Goal: Task Accomplishment & Management: Manage account settings

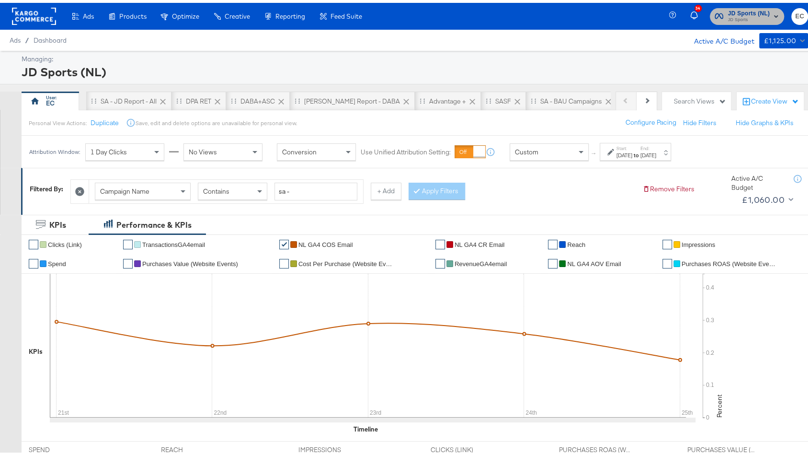
click at [733, 16] on span "JD Sports" at bounding box center [749, 17] width 42 height 8
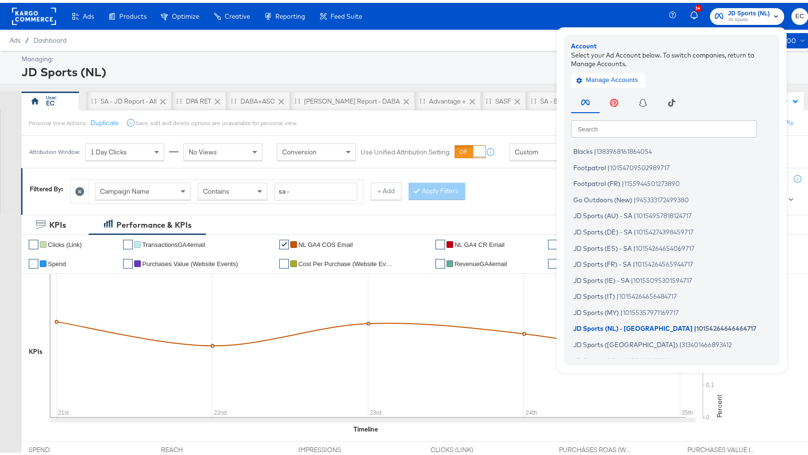
click at [618, 115] on div "Search Search Blacks | 1383968161864054 Footpatrol | 10154709502989717 Footpatr…" at bounding box center [674, 221] width 206 height 268
click at [614, 128] on input "text" at bounding box center [664, 125] width 186 height 17
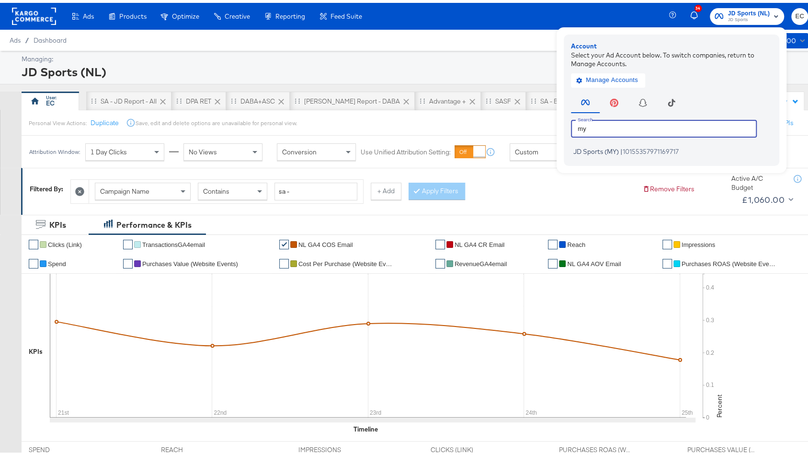
type input "my"
click at [597, 157] on div "Account Select your Ad Account below. To switch companies, return to Manage Acc…" at bounding box center [672, 97] width 216 height 131
click at [598, 153] on li "JD Sports (MY) | 10155357971169717" at bounding box center [674, 149] width 206 height 14
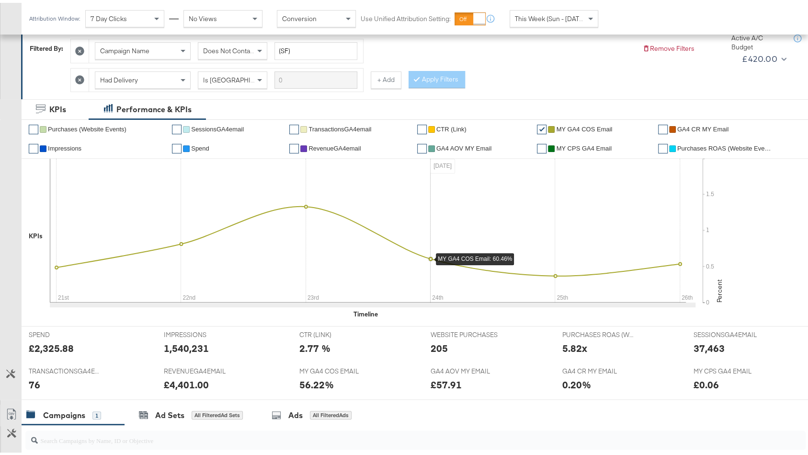
scroll to position [339, 0]
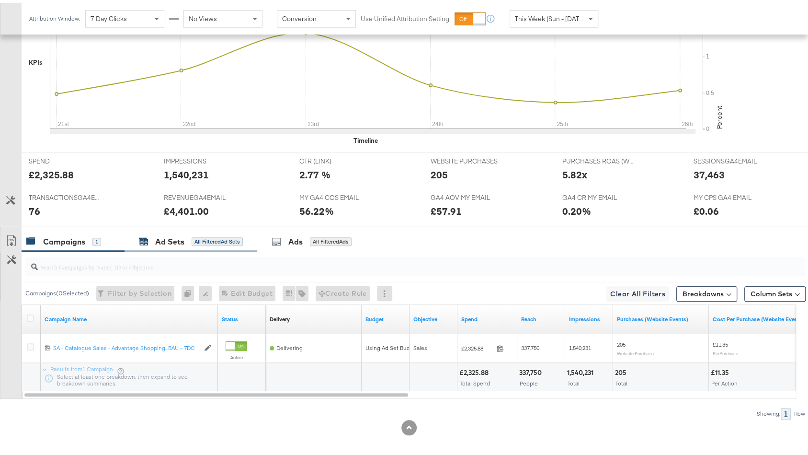
click at [226, 240] on div "Ad Sets All Filtered Ad Sets" at bounding box center [191, 238] width 104 height 11
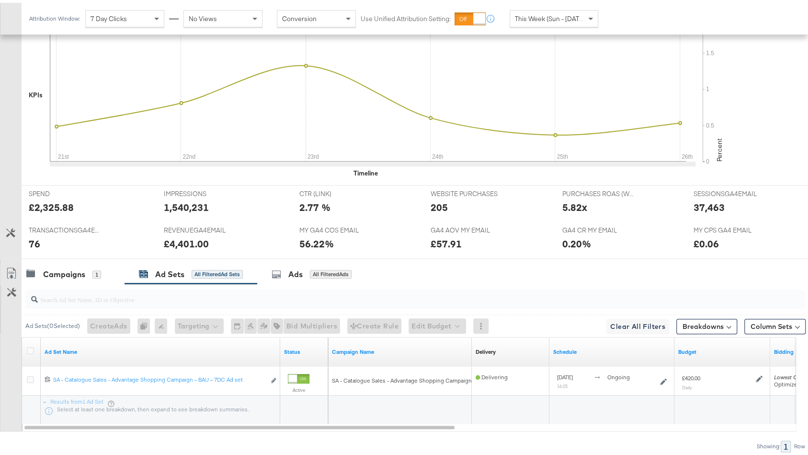
scroll to position [0, 0]
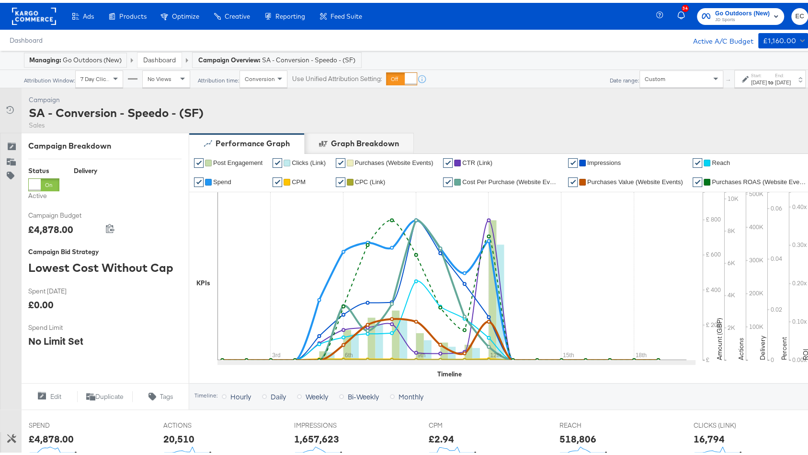
click at [91, 58] on div "Managing: Go Outdoors (New)" at bounding box center [75, 57] width 92 height 9
click at [162, 56] on link "Dashboard" at bounding box center [159, 57] width 33 height 9
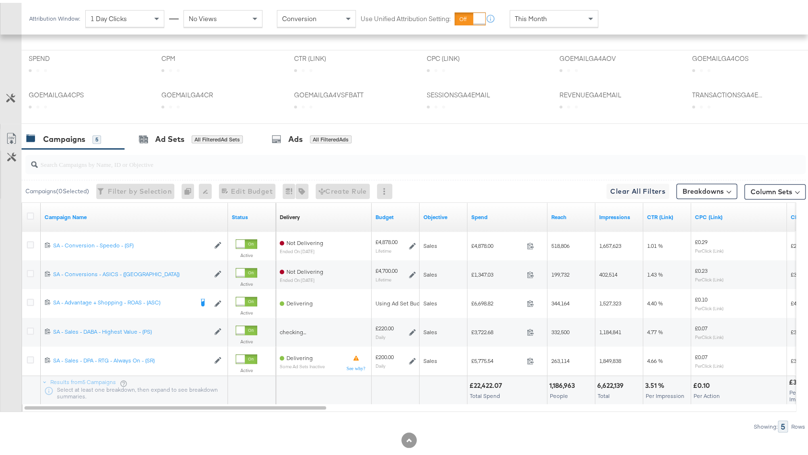
scroll to position [332, 0]
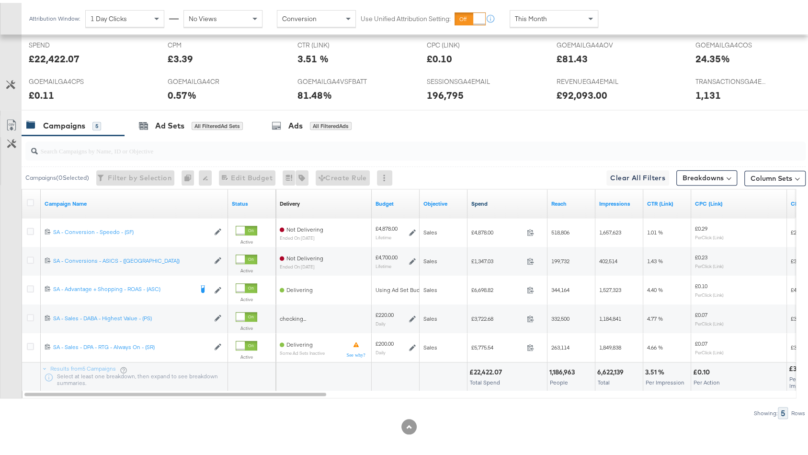
click at [495, 197] on link "Spend" at bounding box center [508, 201] width 72 height 8
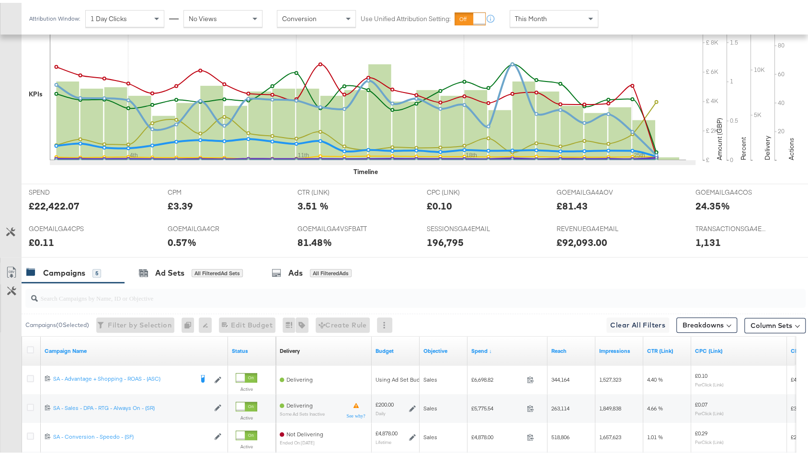
scroll to position [22, 0]
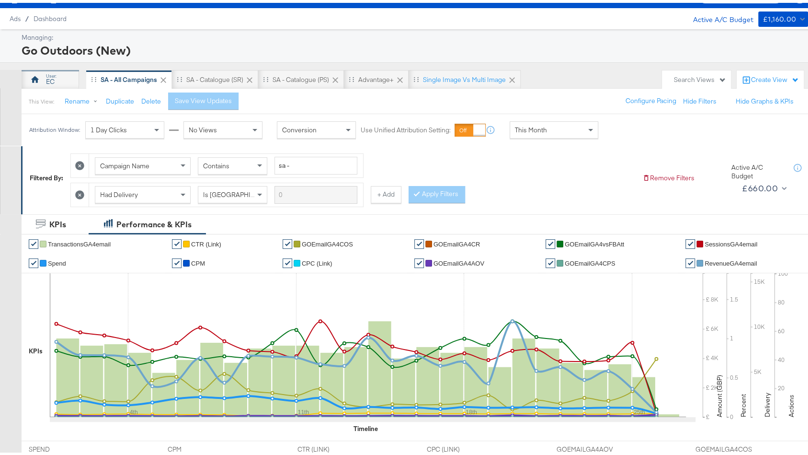
click at [59, 73] on div "EC" at bounding box center [51, 76] width 58 height 19
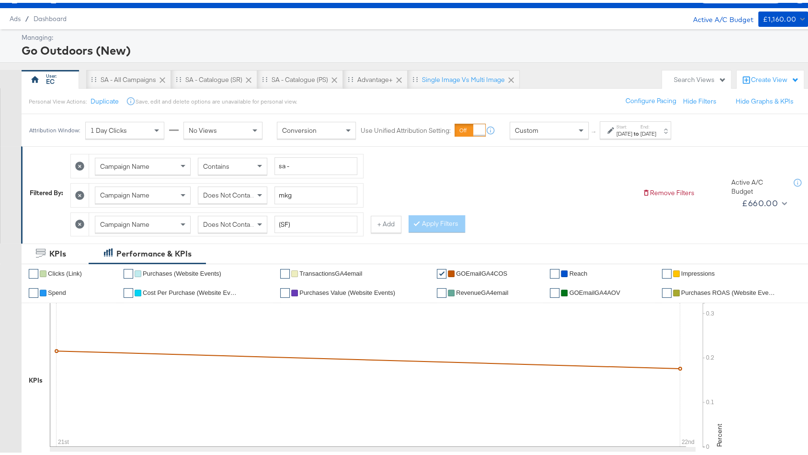
click at [558, 130] on div "Custom" at bounding box center [549, 127] width 78 height 16
click at [656, 124] on div "Start: Sep 21st 2025 to End: Sep 22nd 2025" at bounding box center [637, 128] width 40 height 14
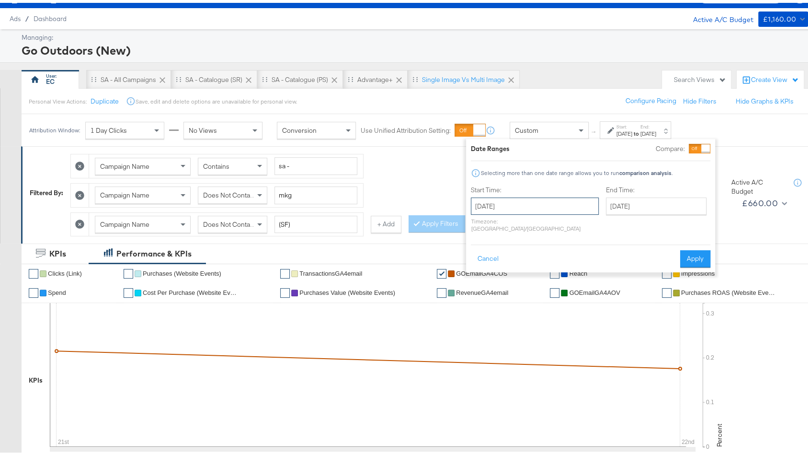
click at [551, 207] on input "September 21st 2025" at bounding box center [535, 203] width 128 height 17
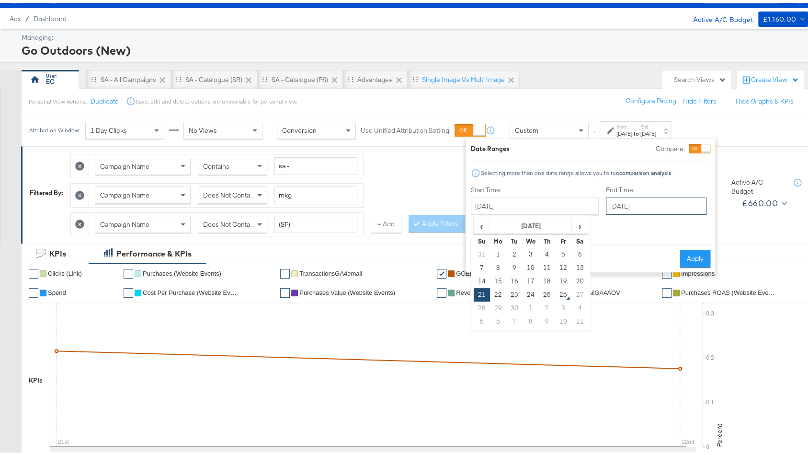
click at [633, 207] on input "September 22nd 2025" at bounding box center [656, 203] width 101 height 17
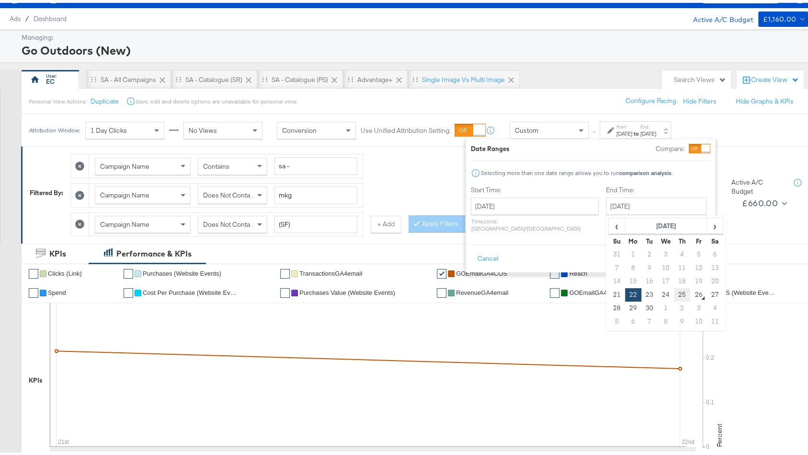
click at [674, 292] on td "25" at bounding box center [682, 291] width 16 height 13
type input "September 25th 2025"
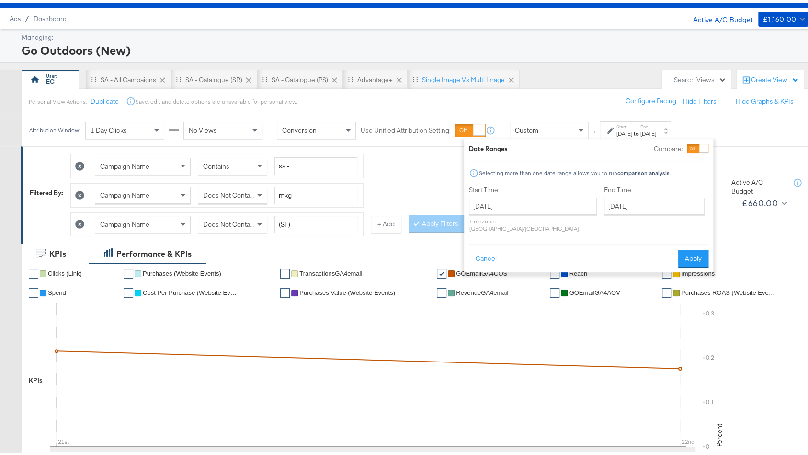
click at [696, 248] on button "Apply" at bounding box center [694, 255] width 30 height 17
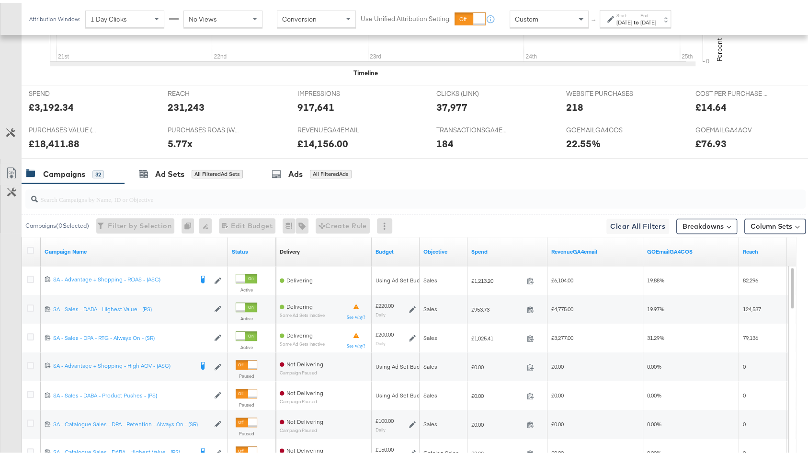
scroll to position [420, 0]
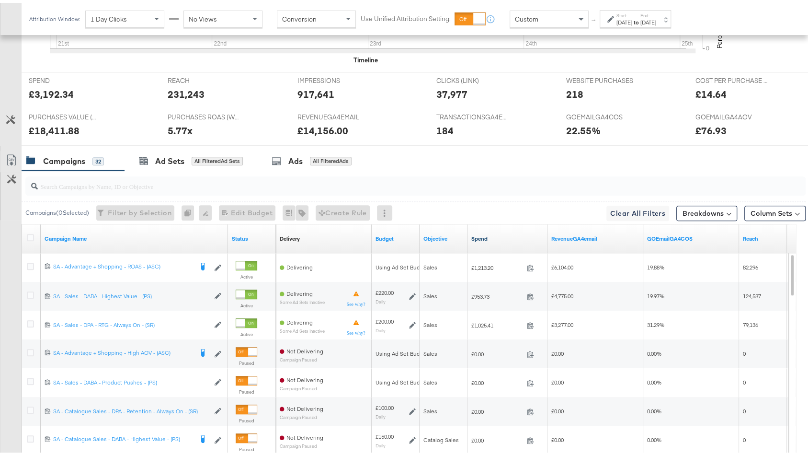
click at [502, 232] on link "Spend" at bounding box center [508, 236] width 72 height 8
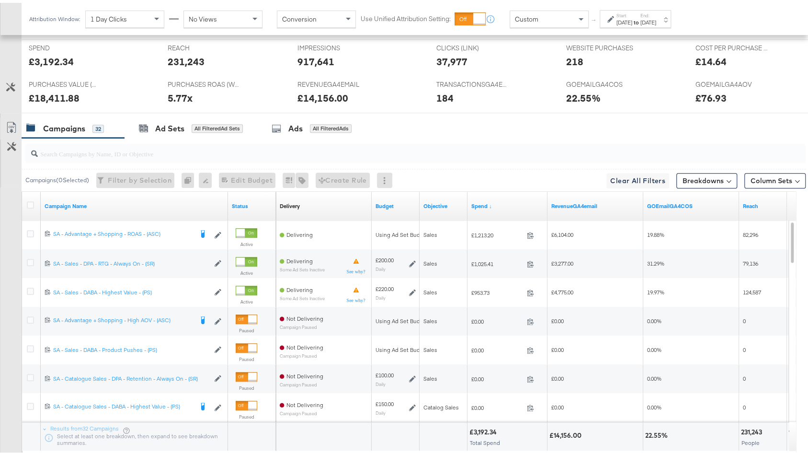
scroll to position [464, 0]
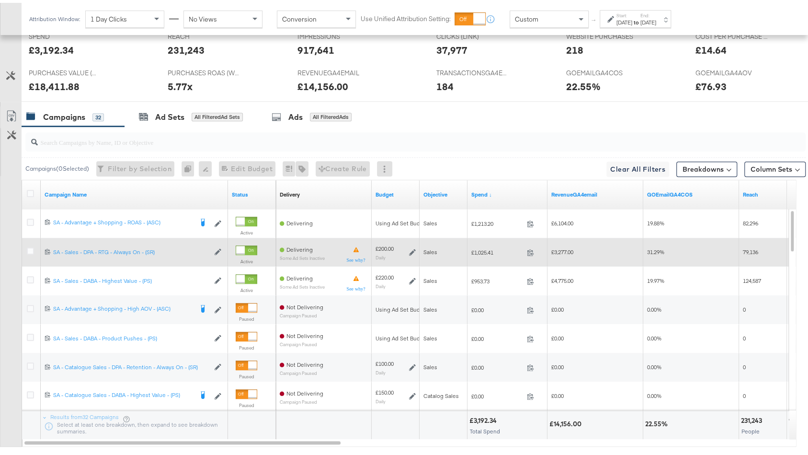
click at [411, 246] on icon at bounding box center [412, 249] width 7 height 7
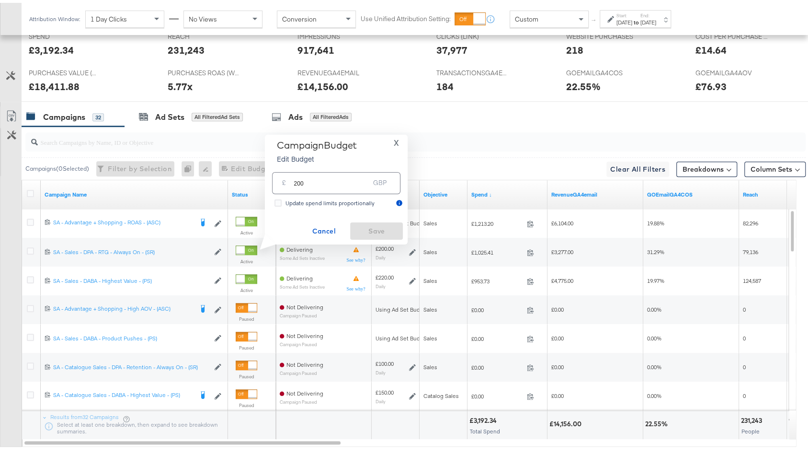
click at [319, 177] on input "200" at bounding box center [332, 176] width 76 height 21
type input "150"
drag, startPoint x: 405, startPoint y: 214, endPoint x: 400, endPoint y: 238, distance: 25.1
click at [400, 238] on div "Campaign Budget Edit Budget X £ 150 GBP Update spend limits proportionally Canc…" at bounding box center [336, 187] width 143 height 110
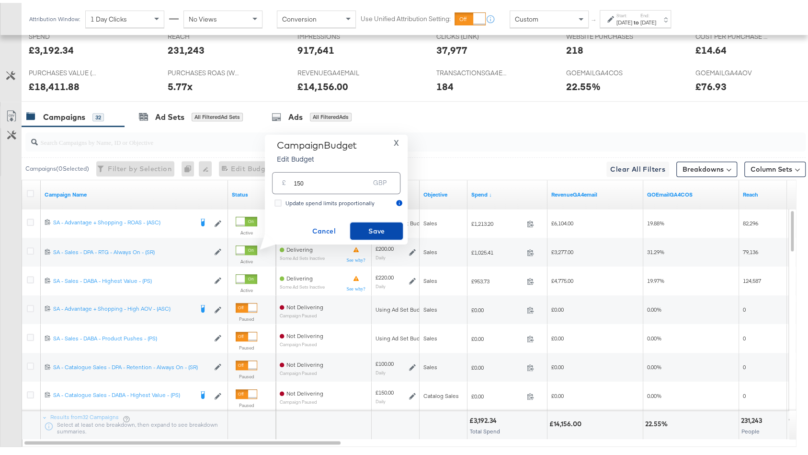
click at [393, 233] on span "Save" at bounding box center [376, 228] width 45 height 12
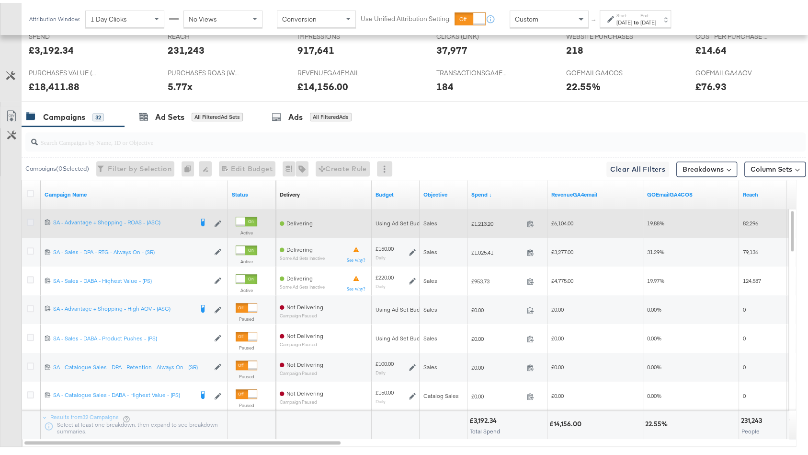
click at [31, 216] on icon at bounding box center [30, 219] width 7 height 7
click at [0, 0] on input "checkbox" at bounding box center [0, 0] width 0 height 0
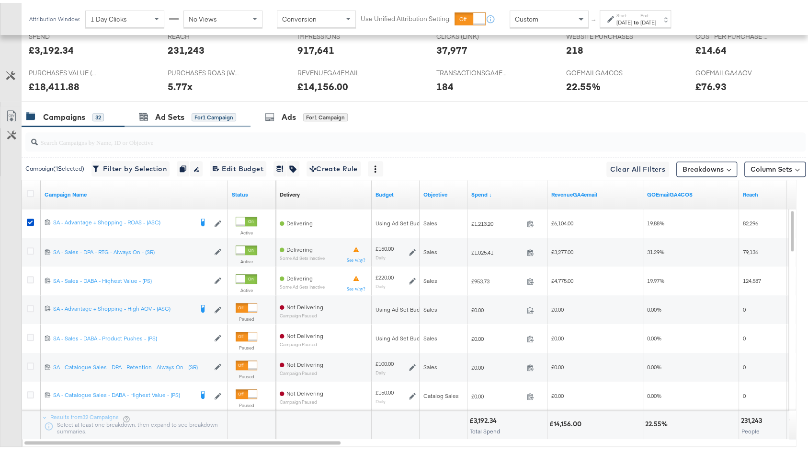
click at [190, 104] on div "Ad Sets for 1 Campaign" at bounding box center [188, 114] width 126 height 21
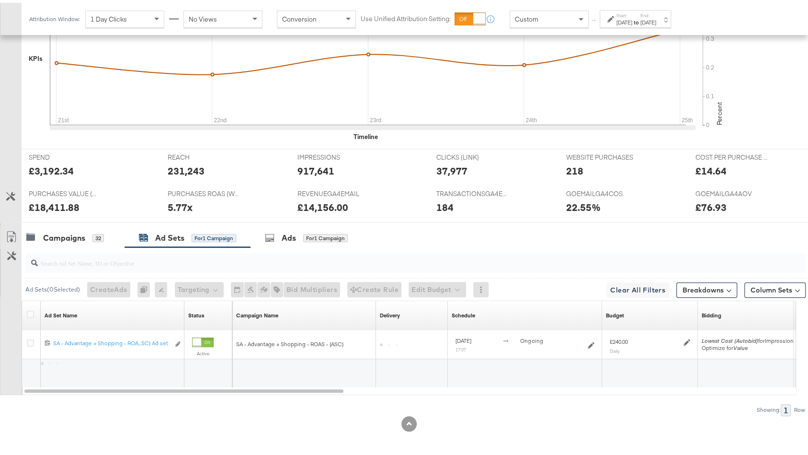
scroll to position [339, 0]
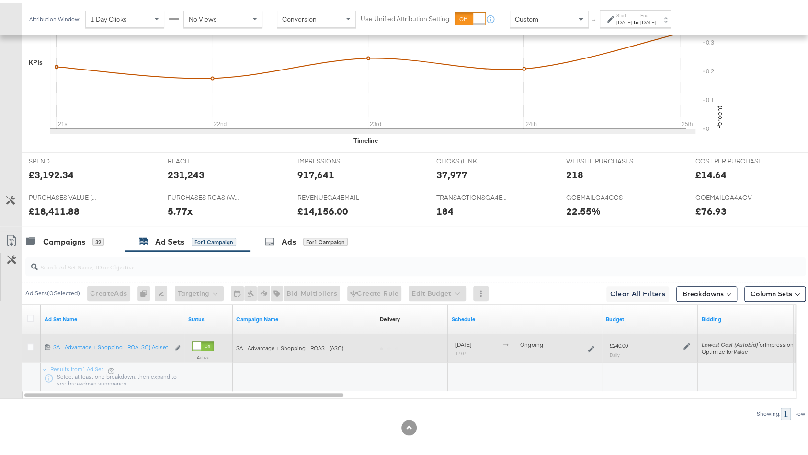
click at [686, 341] on icon at bounding box center [687, 343] width 7 height 7
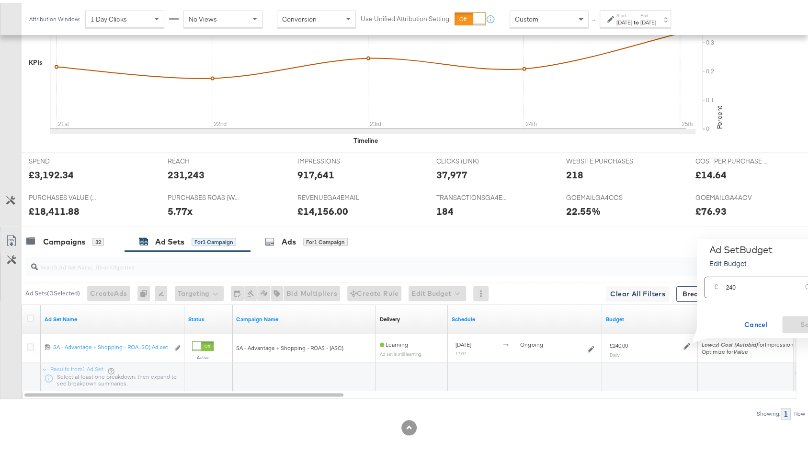
click at [732, 285] on input "240" at bounding box center [764, 280] width 76 height 21
type input "260"
click at [793, 315] on button "Save" at bounding box center [809, 321] width 53 height 17
click at [67, 233] on div "Campaigns" at bounding box center [64, 238] width 42 height 11
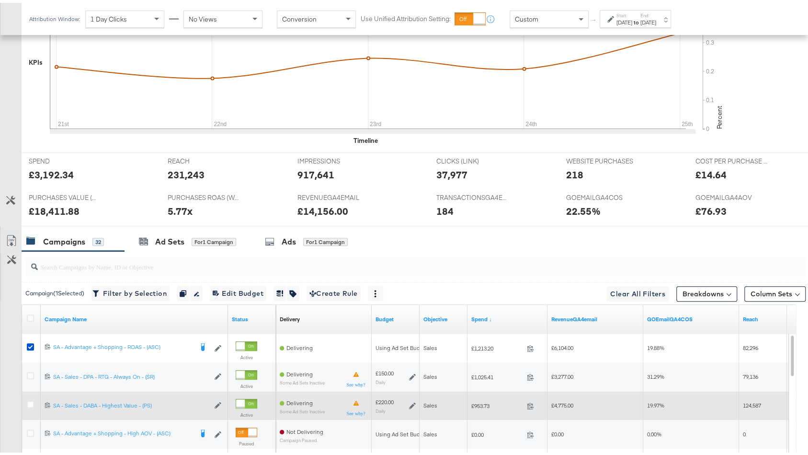
click at [412, 400] on icon at bounding box center [412, 403] width 7 height 7
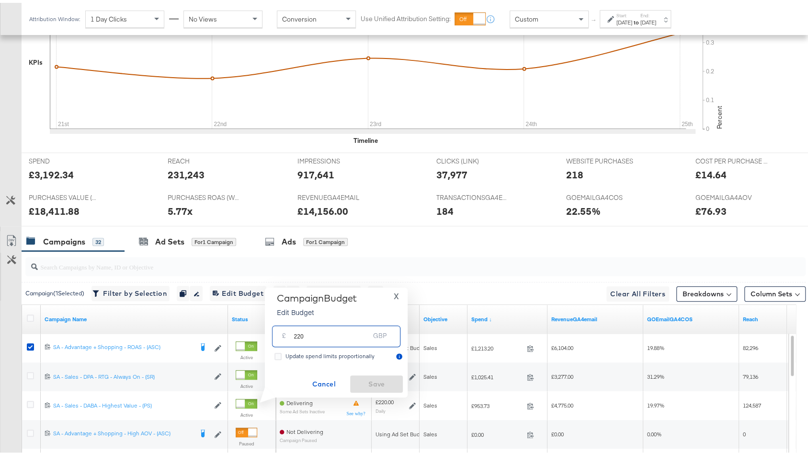
click at [299, 335] on input "220" at bounding box center [332, 329] width 76 height 21
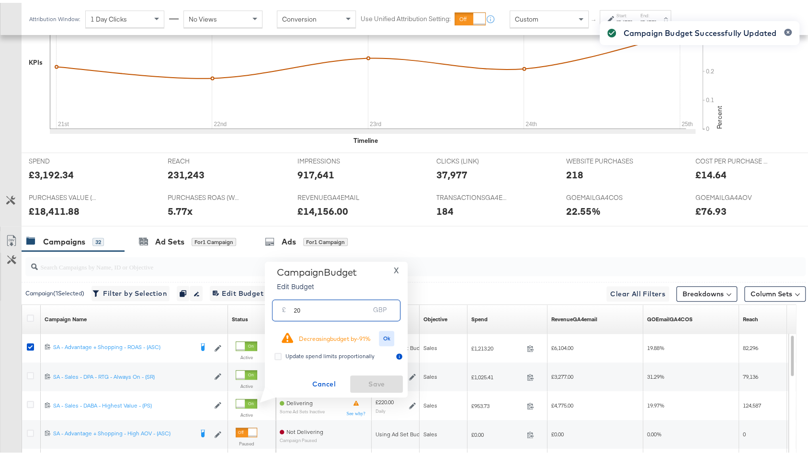
type input "240"
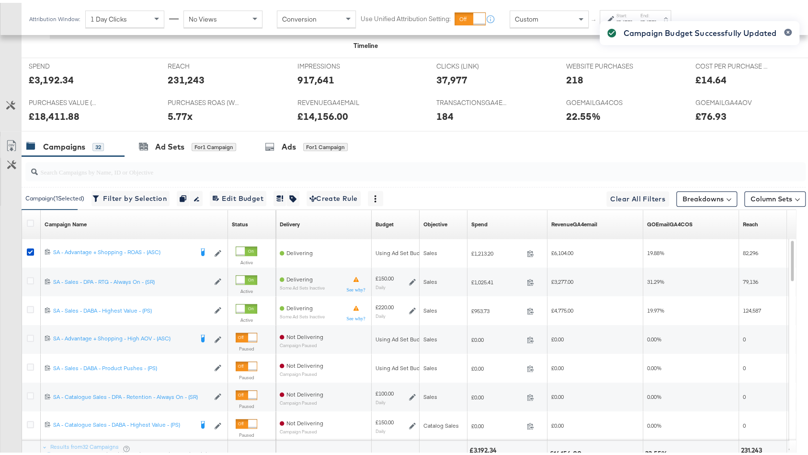
scroll to position [500, 0]
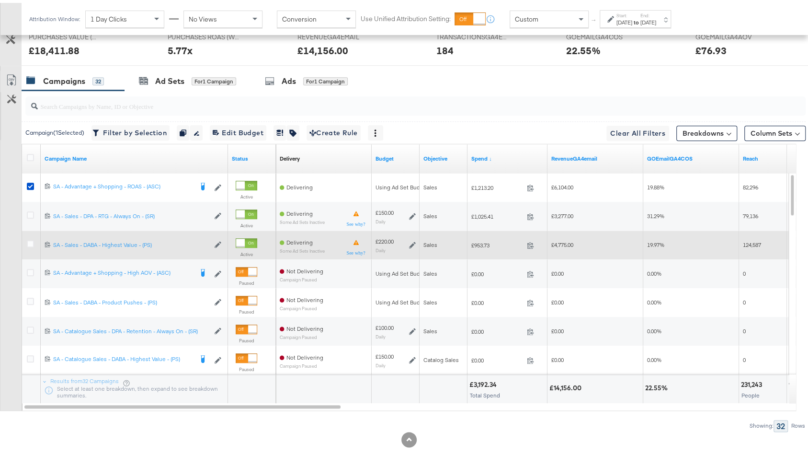
click at [414, 239] on icon at bounding box center [412, 242] width 7 height 7
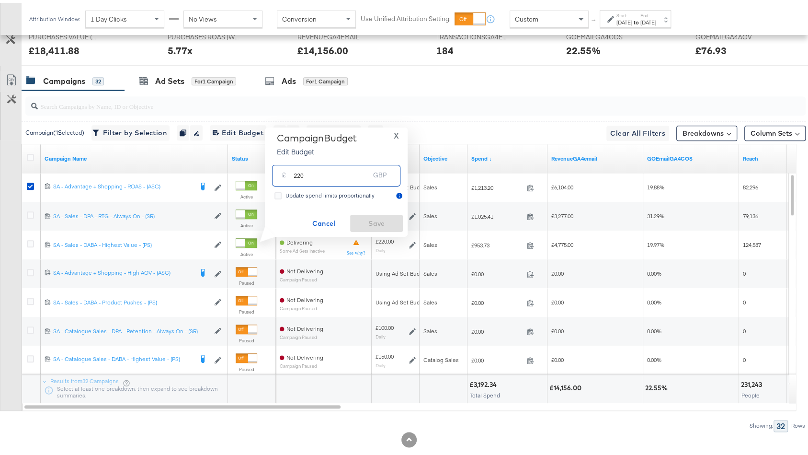
click at [299, 176] on input "220" at bounding box center [332, 169] width 76 height 21
type input "240"
click at [356, 215] on span "Save" at bounding box center [376, 221] width 45 height 12
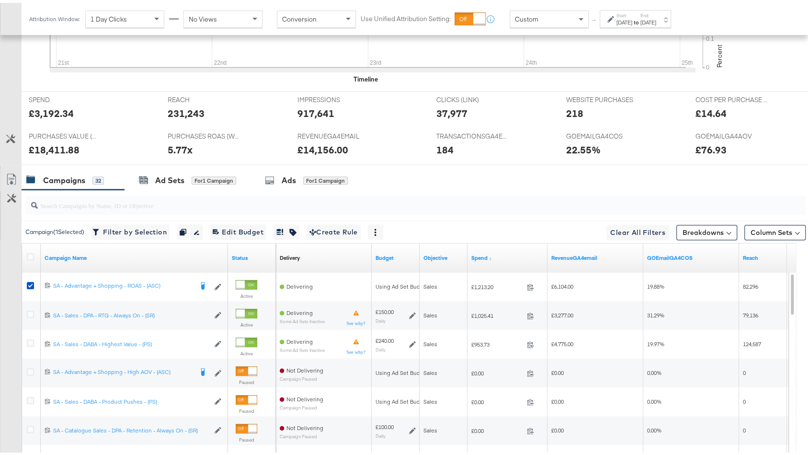
scroll to position [425, 0]
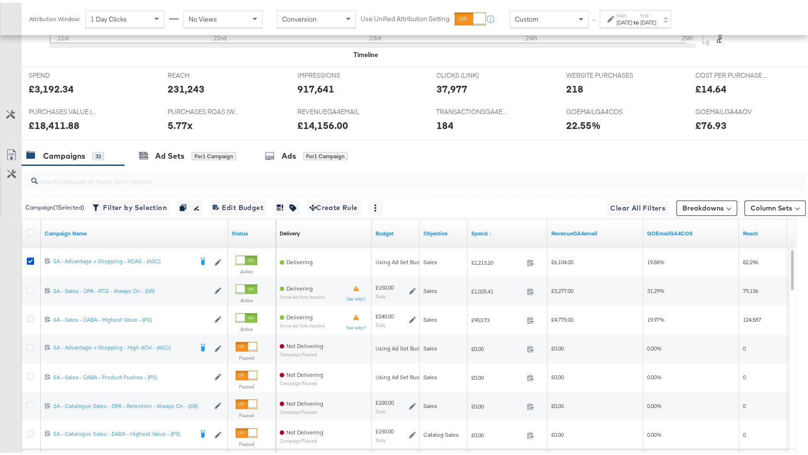
click at [633, 14] on label "Start:" at bounding box center [625, 13] width 16 height 6
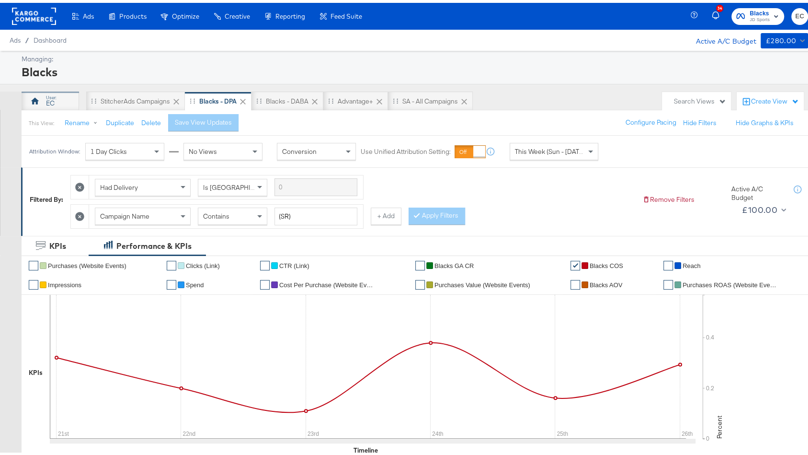
click at [67, 97] on div "EC" at bounding box center [51, 98] width 58 height 19
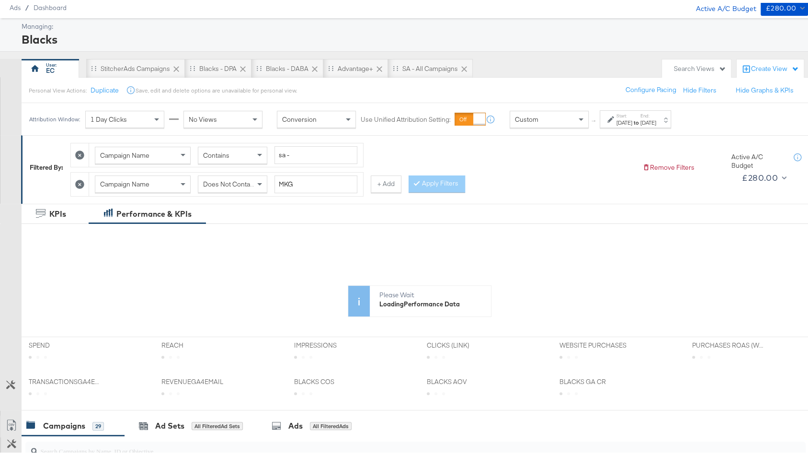
scroll to position [47, 0]
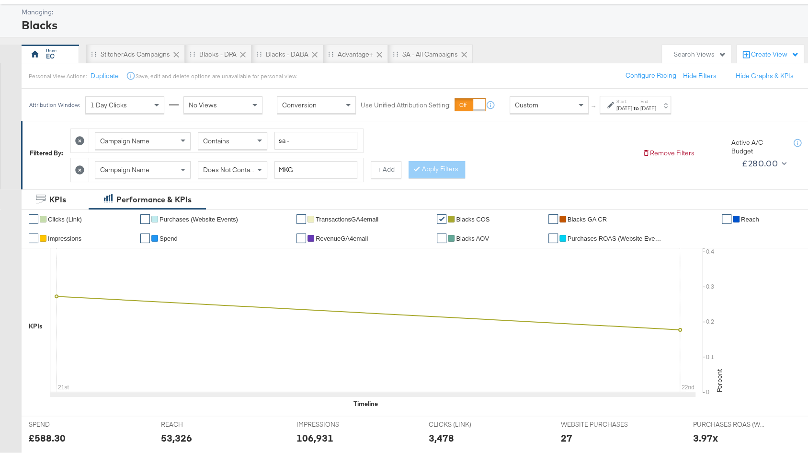
click at [656, 102] on div "Sep 22nd 2025" at bounding box center [649, 106] width 16 height 8
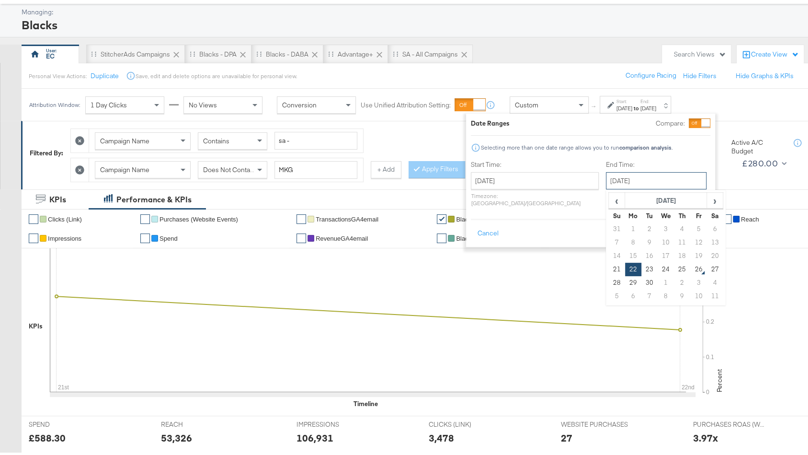
click at [653, 178] on input "September 22nd 2025" at bounding box center [656, 177] width 101 height 17
click at [674, 270] on td "25" at bounding box center [682, 266] width 16 height 13
type input "[DATE]"
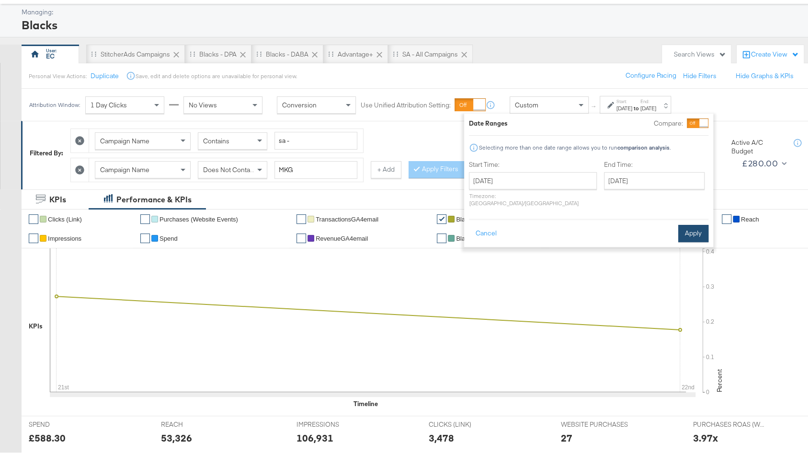
click at [703, 222] on button "Apply" at bounding box center [694, 230] width 30 height 17
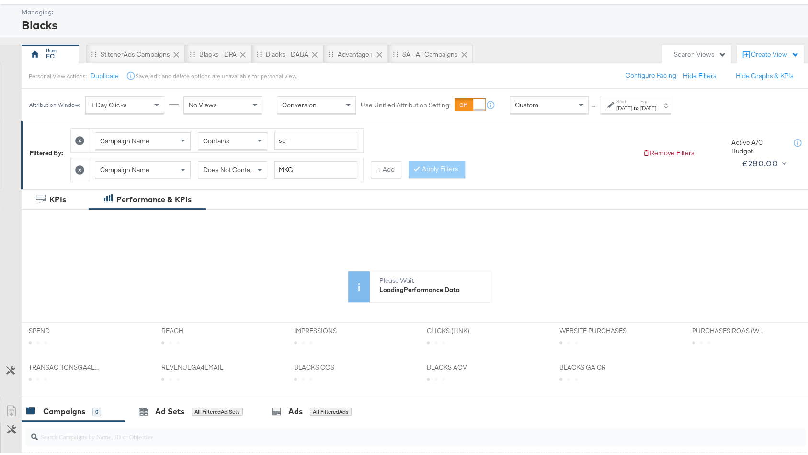
scroll to position [246, 0]
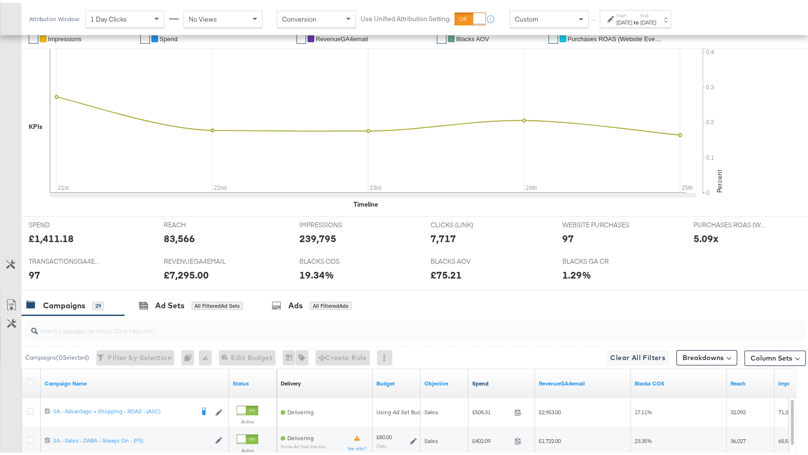
click at [496, 377] on link "Spend" at bounding box center [501, 381] width 59 height 8
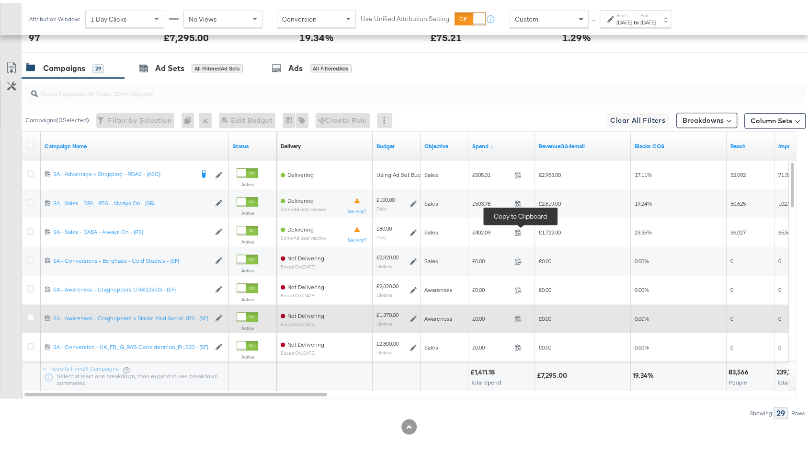
scroll to position [467, 0]
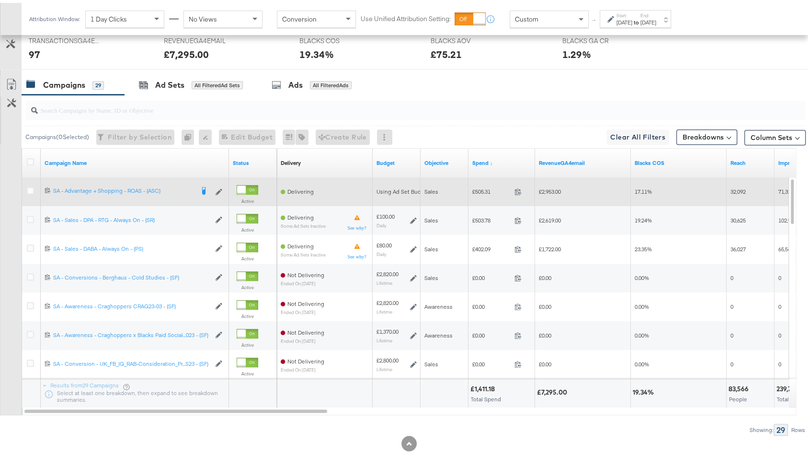
click at [24, 189] on div at bounding box center [32, 188] width 18 height 17
click at [27, 187] on icon at bounding box center [30, 187] width 7 height 7
click at [0, 0] on input "checkbox" at bounding box center [0, 0] width 0 height 0
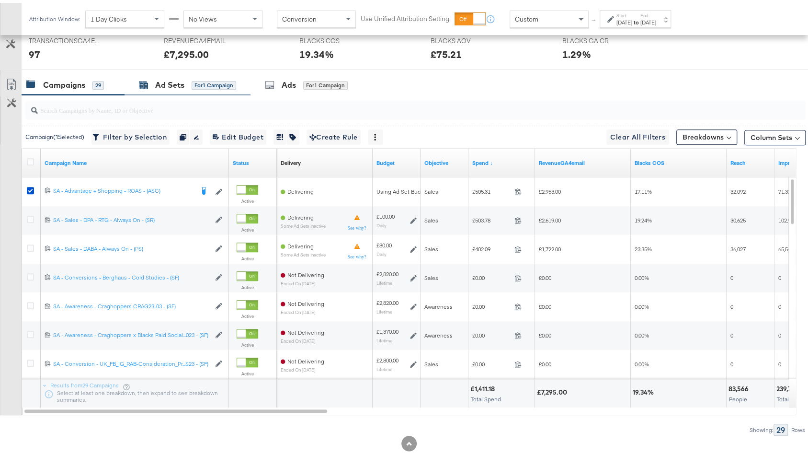
click at [178, 77] on div "Ad Sets" at bounding box center [169, 82] width 29 height 11
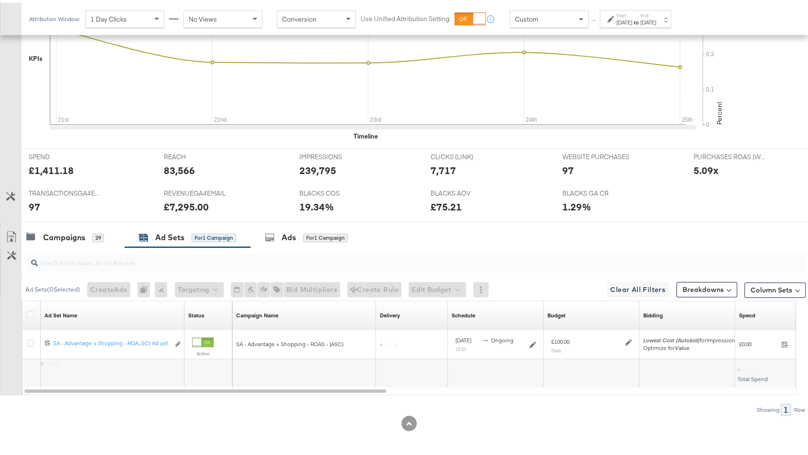
scroll to position [311, 0]
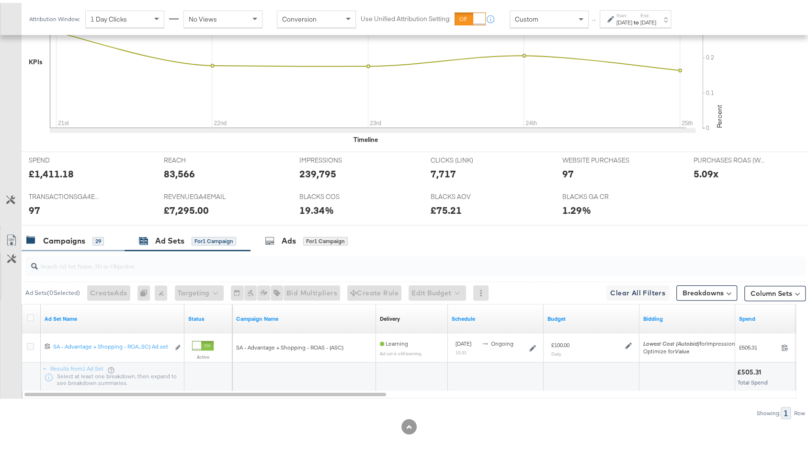
click at [98, 234] on div "29" at bounding box center [98, 238] width 12 height 9
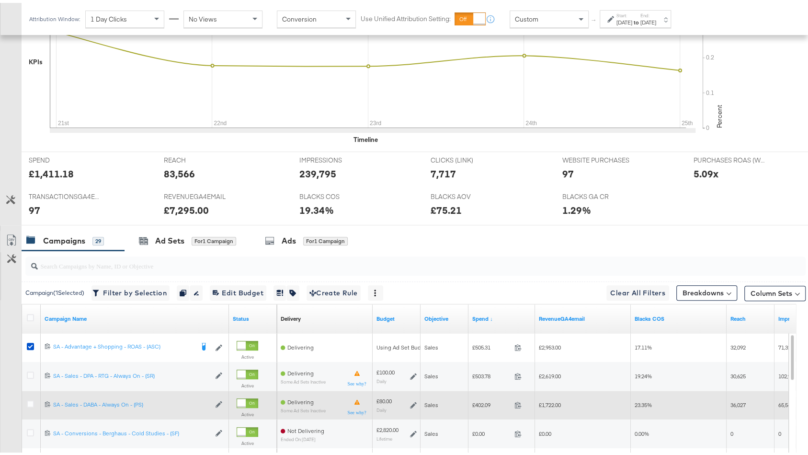
scroll to position [467, 0]
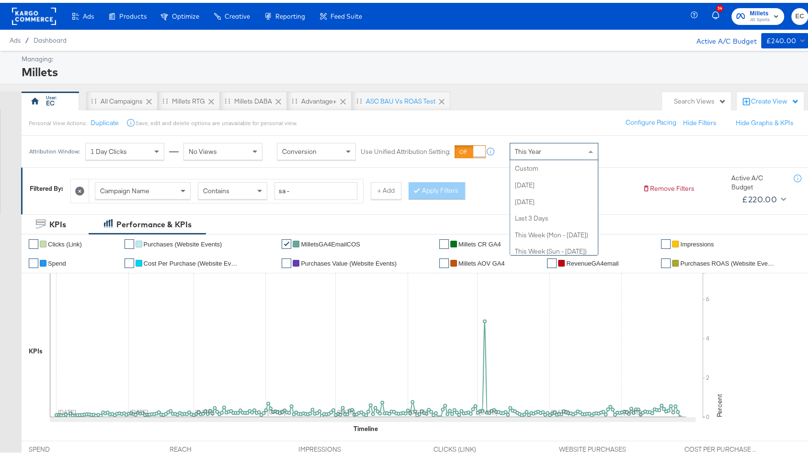
click at [564, 145] on div "This Year" at bounding box center [554, 148] width 88 height 16
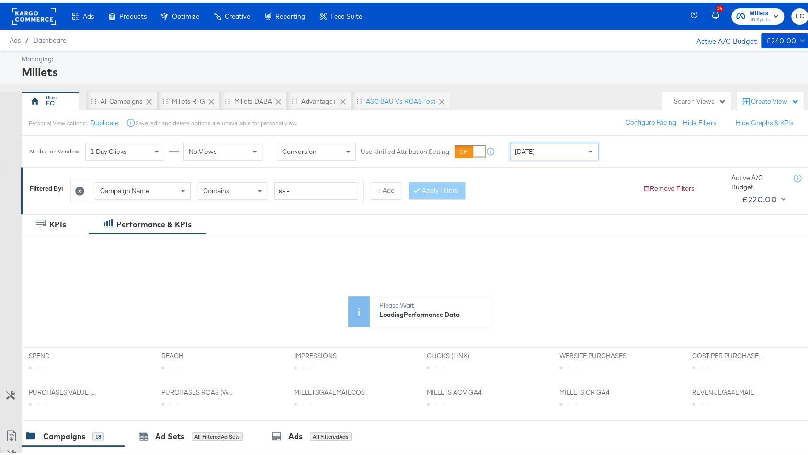
click at [559, 153] on div "[DATE]" at bounding box center [554, 148] width 88 height 16
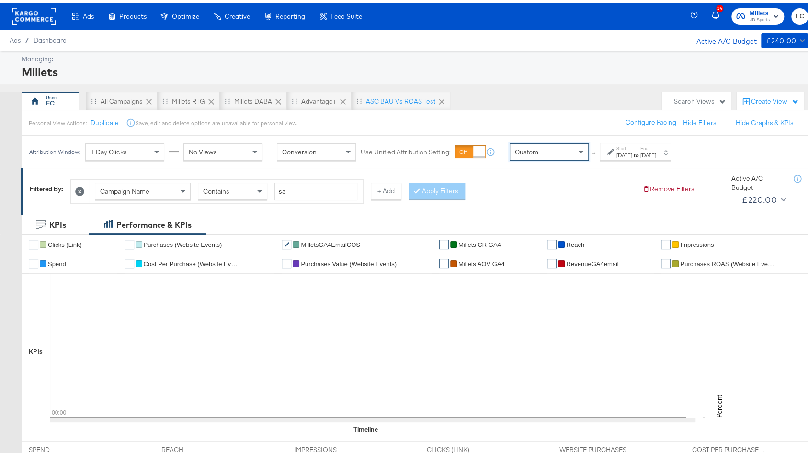
click at [609, 150] on icon at bounding box center [611, 149] width 7 height 7
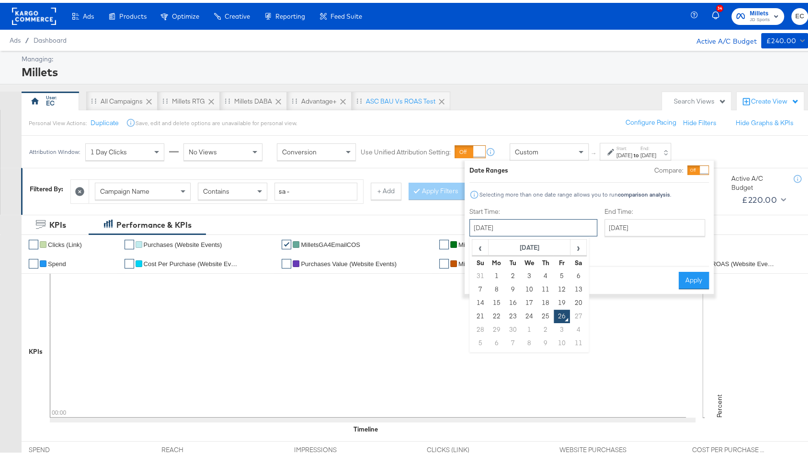
click at [503, 226] on input "September 26th 2025" at bounding box center [534, 224] width 128 height 17
click at [479, 312] on td "21" at bounding box center [480, 313] width 16 height 13
type input "September 21st 2025"
click at [604, 225] on input "September 26th 2025" at bounding box center [654, 224] width 101 height 17
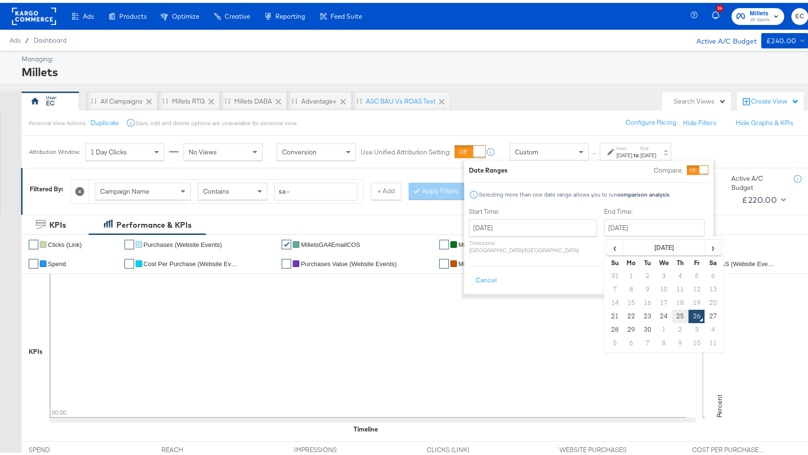
click at [672, 316] on td "25" at bounding box center [680, 313] width 16 height 13
type input "September 25th 2025"
click at [685, 271] on button "Apply" at bounding box center [694, 277] width 30 height 17
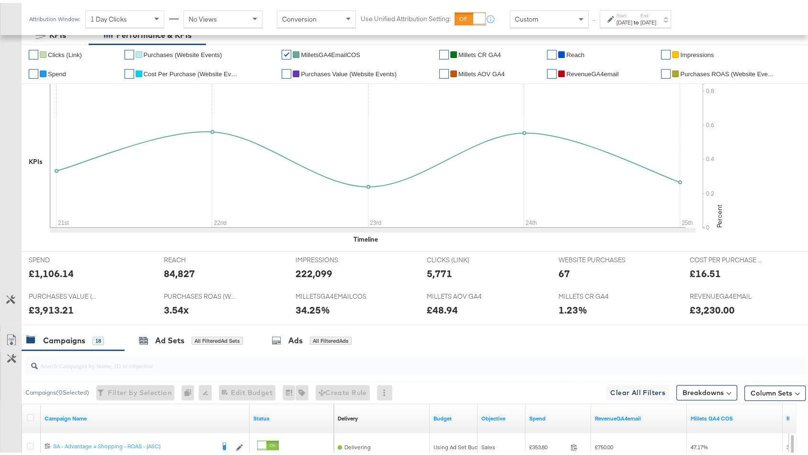
scroll to position [403, 0]
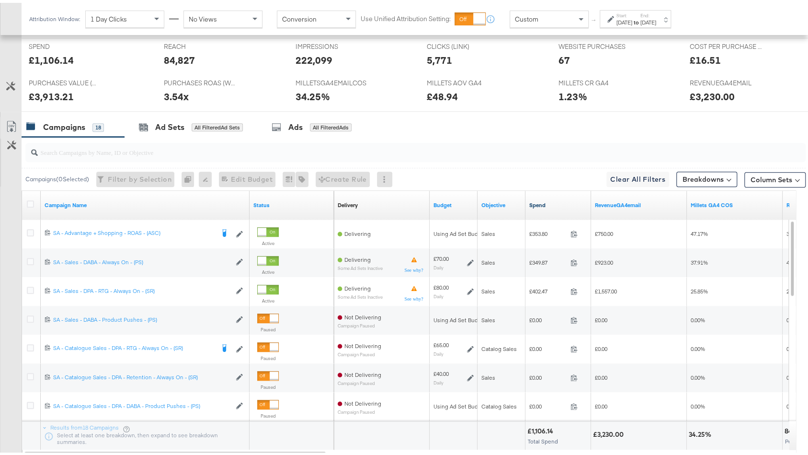
click at [551, 200] on link "Spend" at bounding box center [558, 202] width 58 height 8
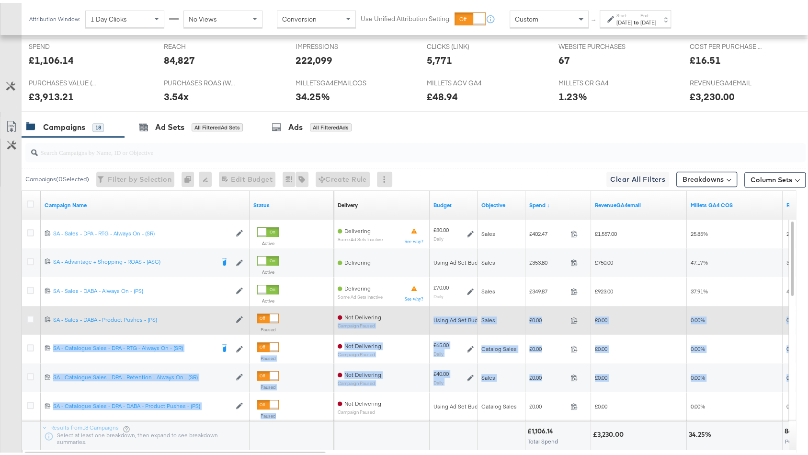
drag, startPoint x: 339, startPoint y: 396, endPoint x: 335, endPoint y: 308, distance: 87.8
click at [335, 188] on div "6546828206516 SA - Sales - DPA - RTG - Always On - (SR) SA - Sales - DPA - RTG …" at bounding box center [409, 188] width 775 height 0
